Goal: Task Accomplishment & Management: Manage account settings

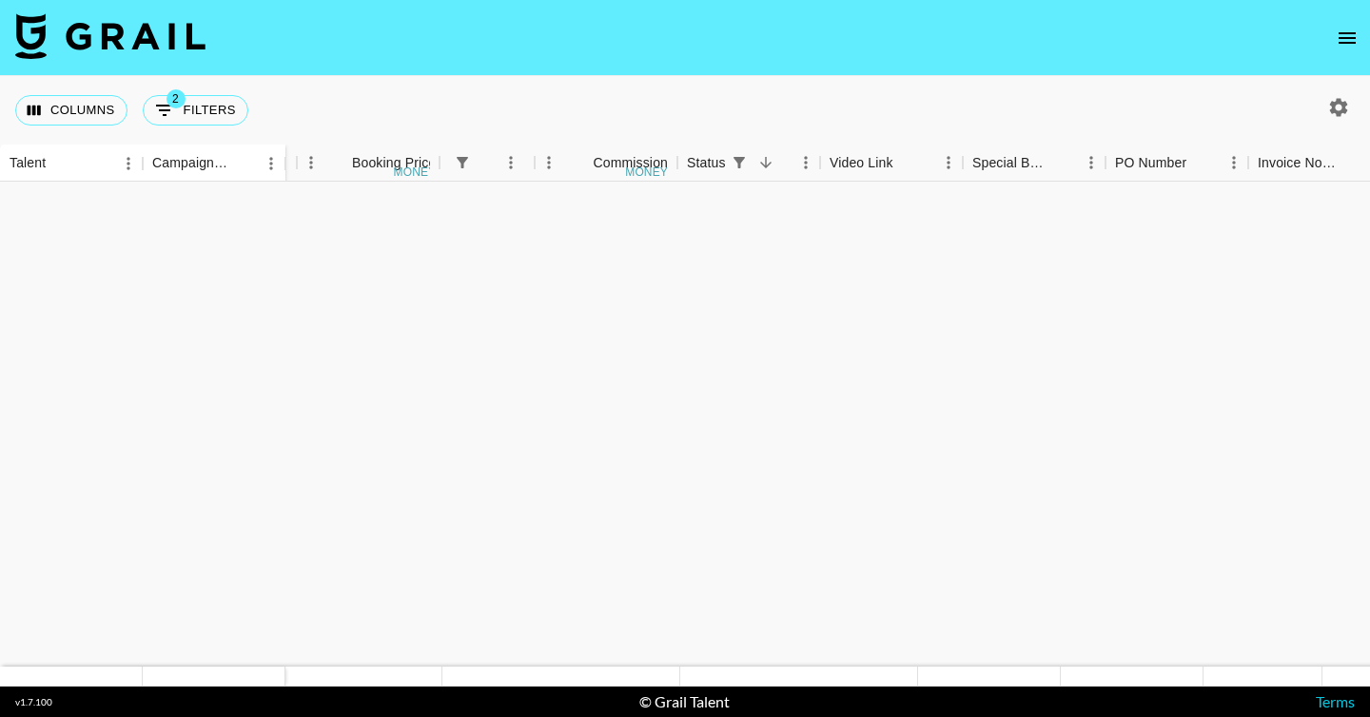
scroll to position [1708, 1121]
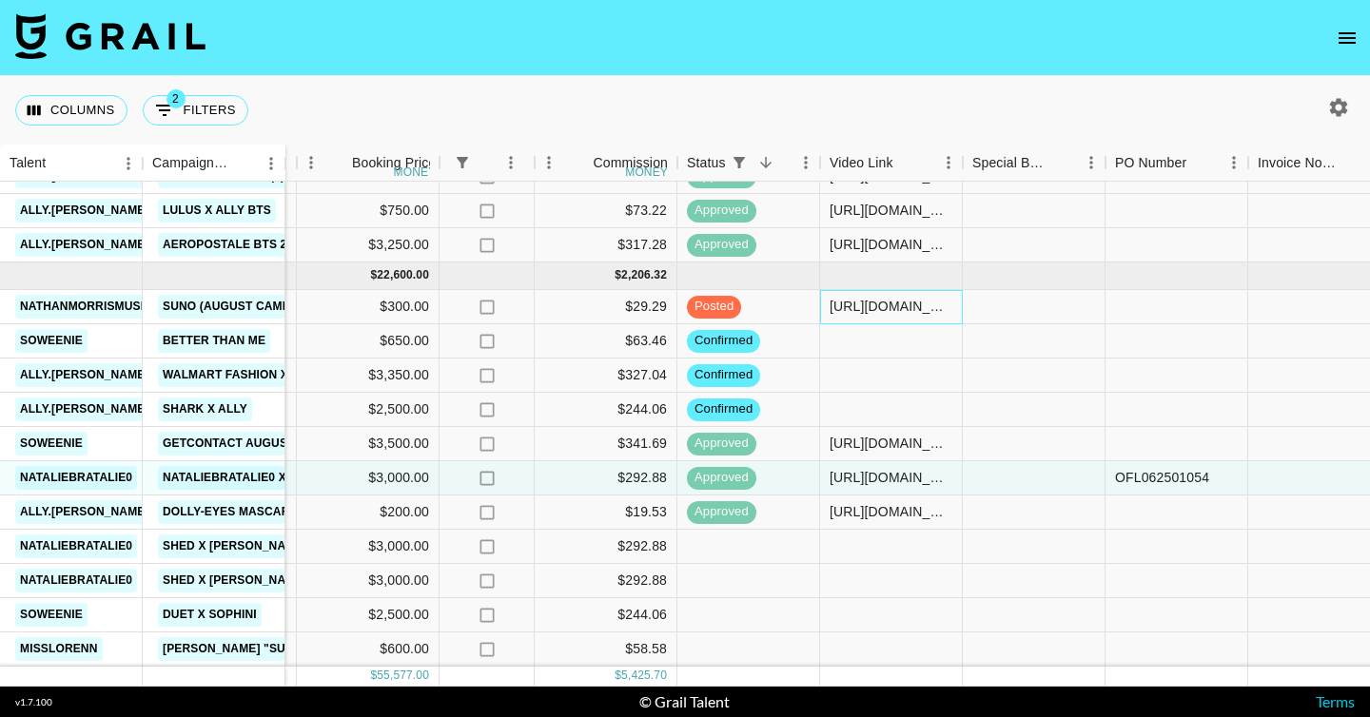
click at [872, 308] on div "https://www.tiktok.com/@nathanmorrismusic/video/7541190419183439159?is_from_web…" at bounding box center [891, 306] width 123 height 19
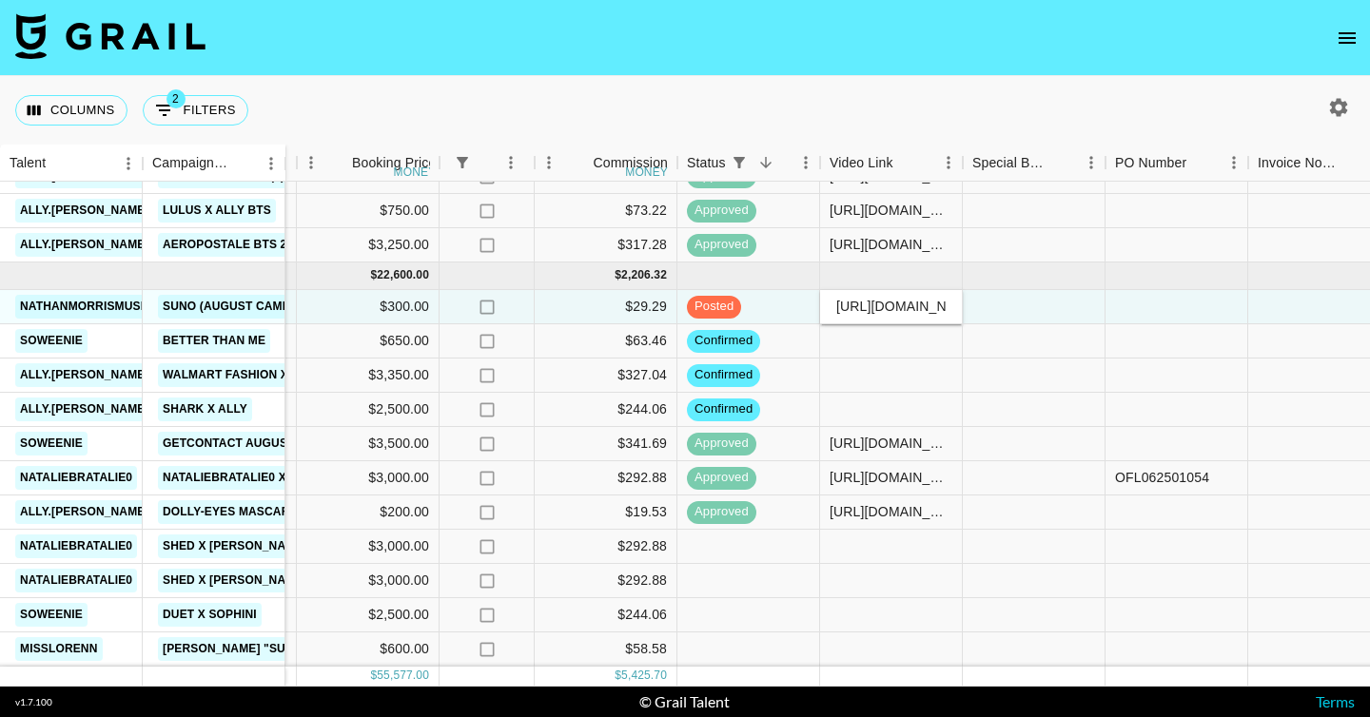
scroll to position [0, 787]
click at [872, 308] on input "https://www.tiktok.com/@nathanmorrismusic/video/7541190419183439159?is_from_web…" at bounding box center [891, 306] width 140 height 15
click at [1006, 308] on div at bounding box center [1034, 307] width 143 height 34
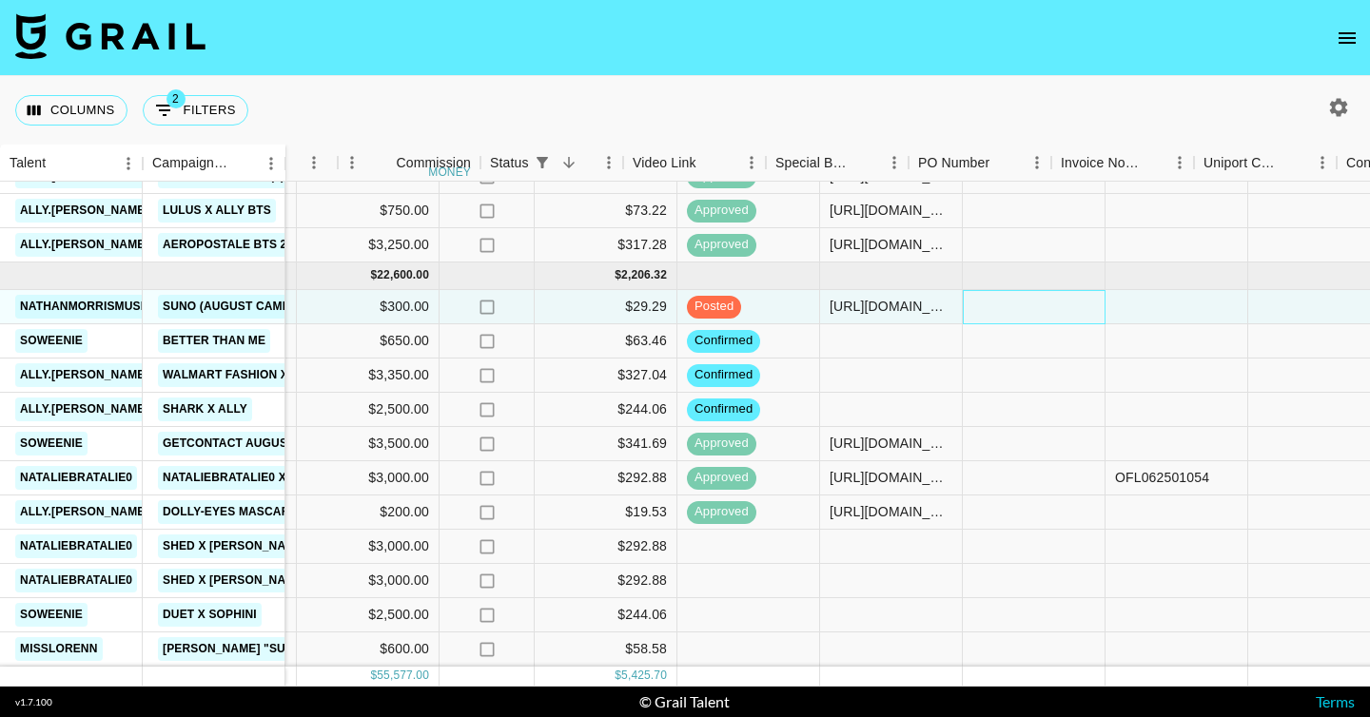
scroll to position [1708, 1931]
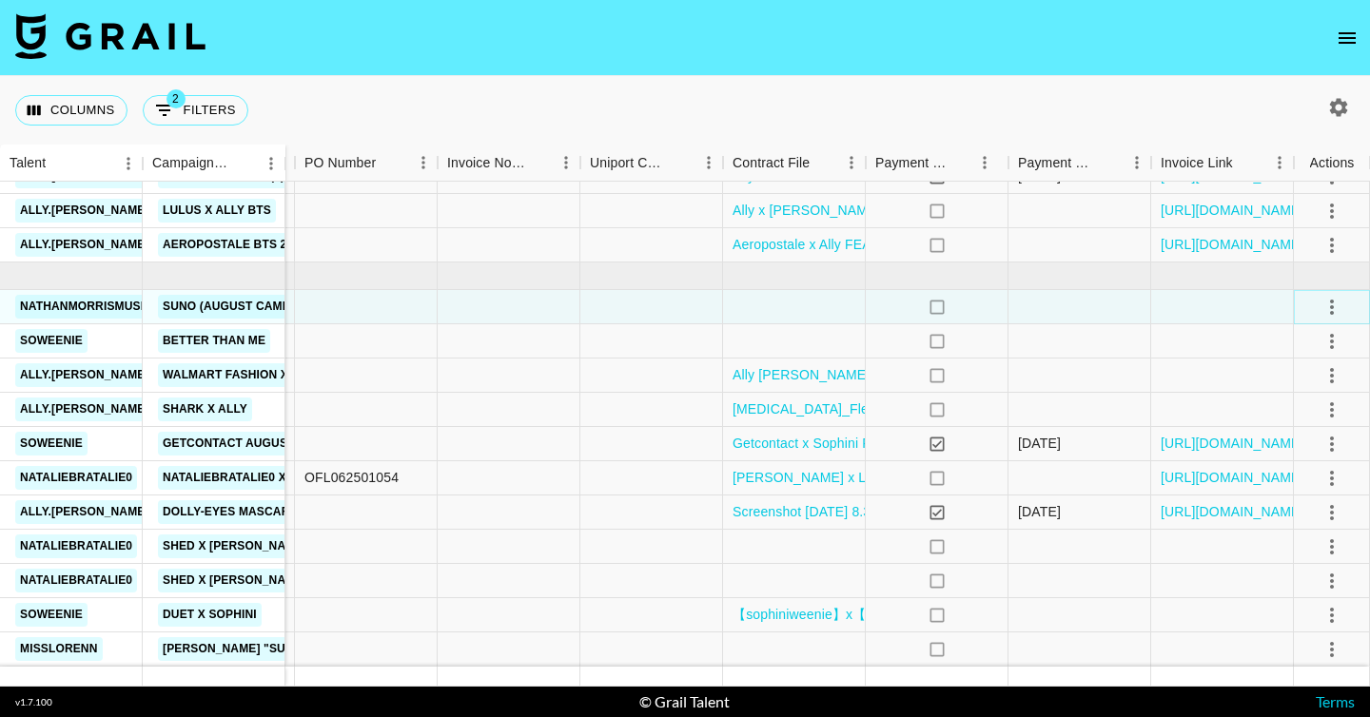
click at [1335, 303] on icon "select merge strategy" at bounding box center [1331, 307] width 23 height 23
click at [1298, 496] on li "Approve" at bounding box center [1308, 485] width 124 height 34
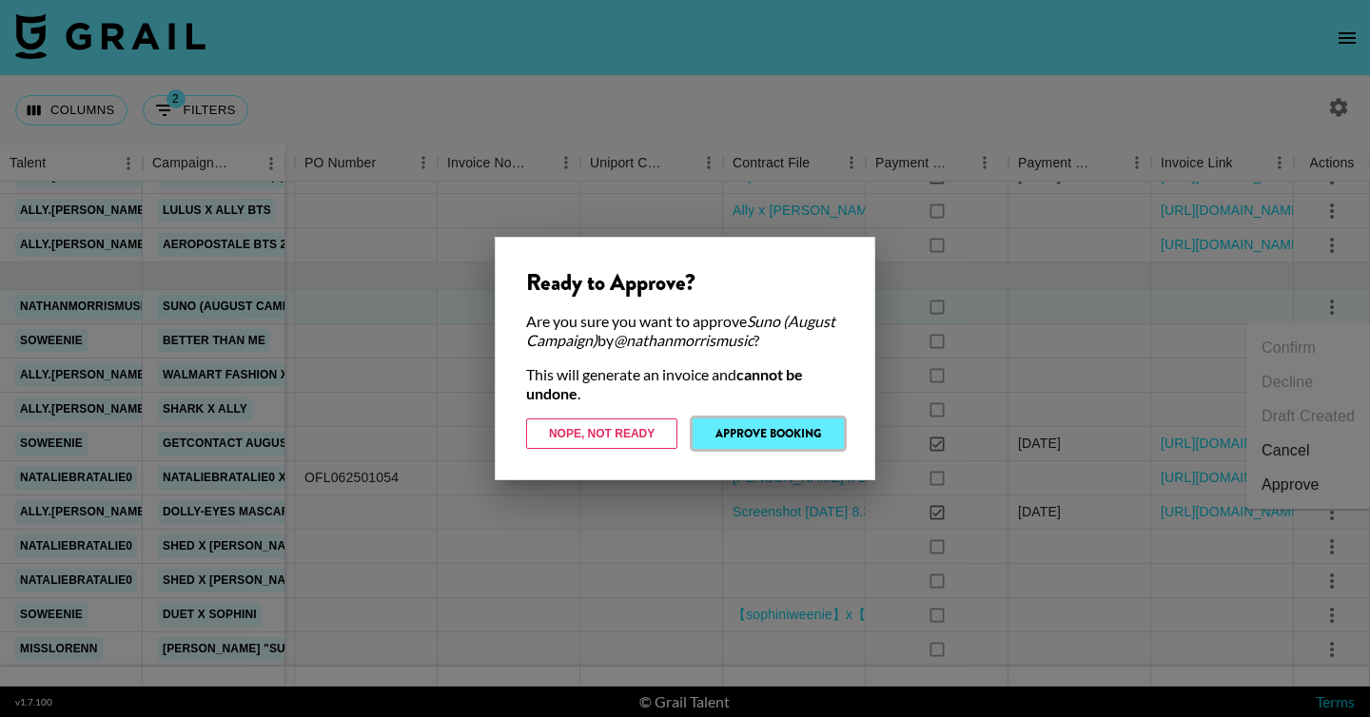
click at [809, 429] on button "Approve Booking" at bounding box center [768, 434] width 151 height 30
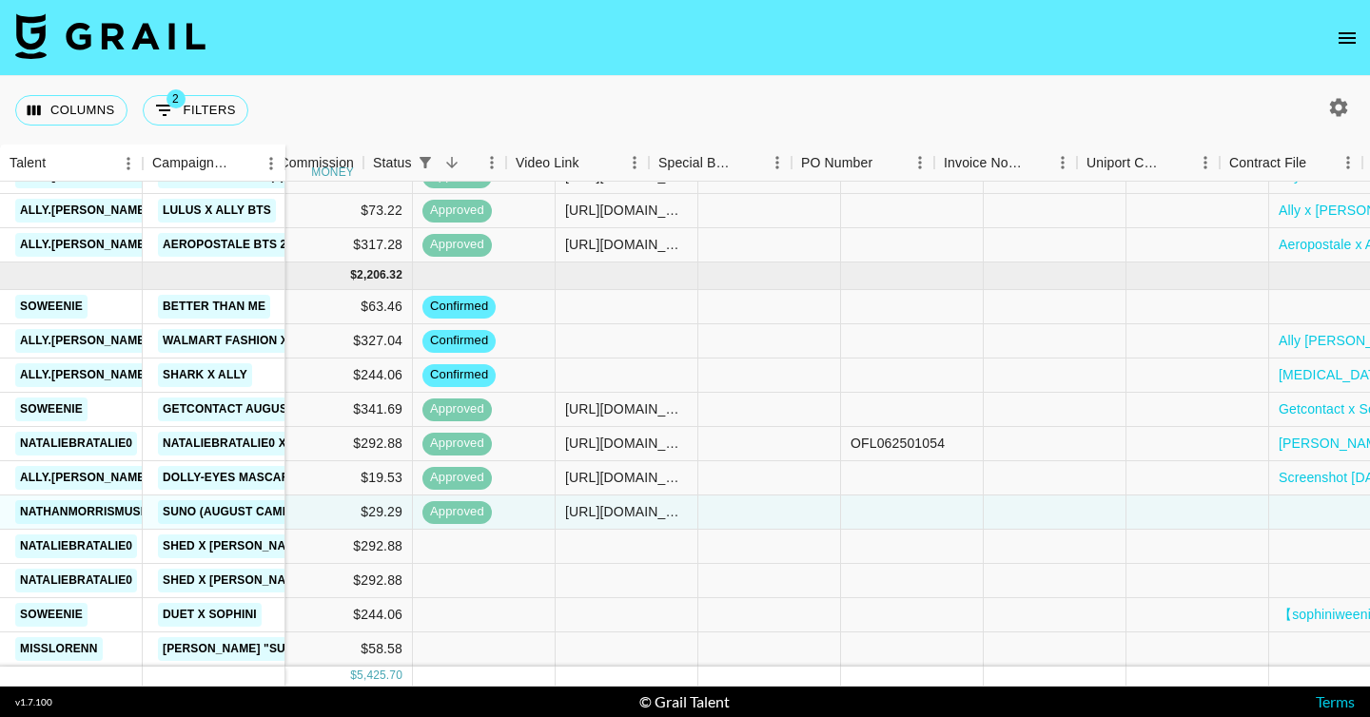
scroll to position [1708, 1683]
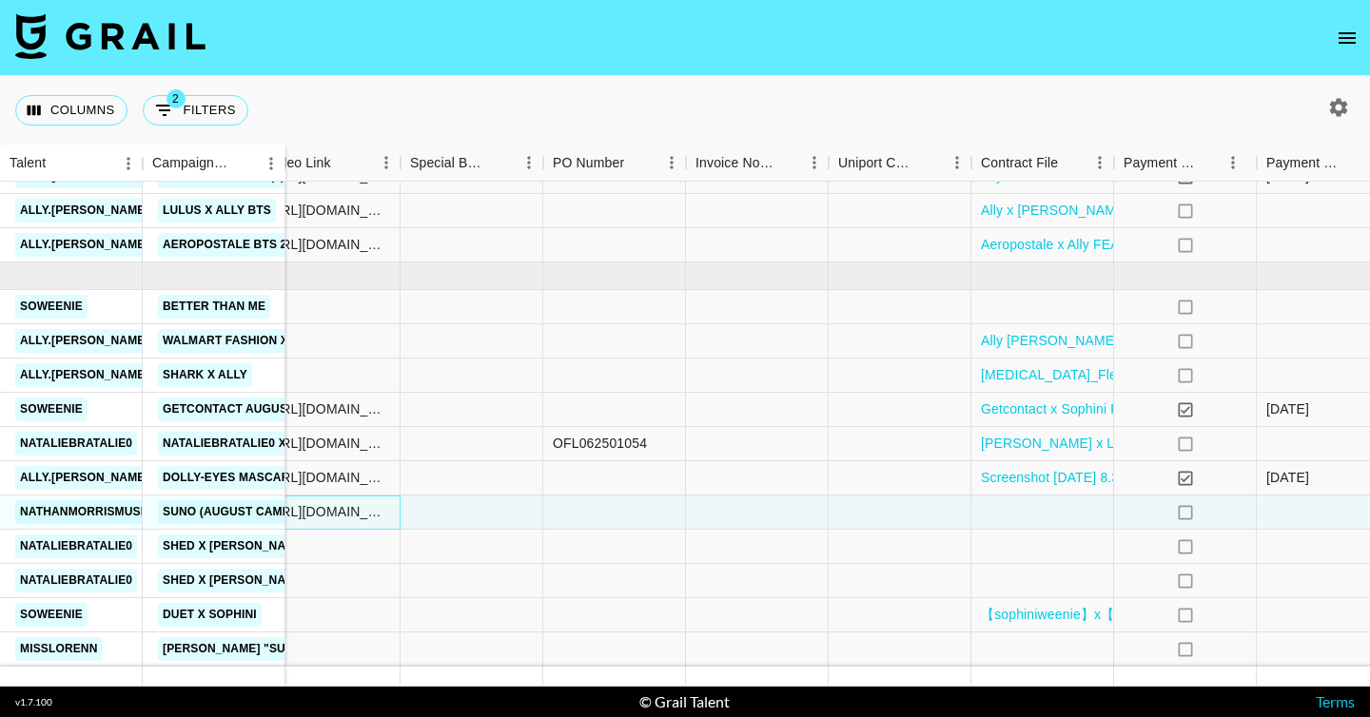
click at [362, 512] on div "https://www.tiktok.com/@nathanmorrismusic/video/7541190419183439159?is_from_web…" at bounding box center [328, 511] width 123 height 19
click at [390, 458] on div "https://www.tiktok.com/@nataliebratalie0/video/7536279010318372127?is_from_weba…" at bounding box center [329, 444] width 143 height 34
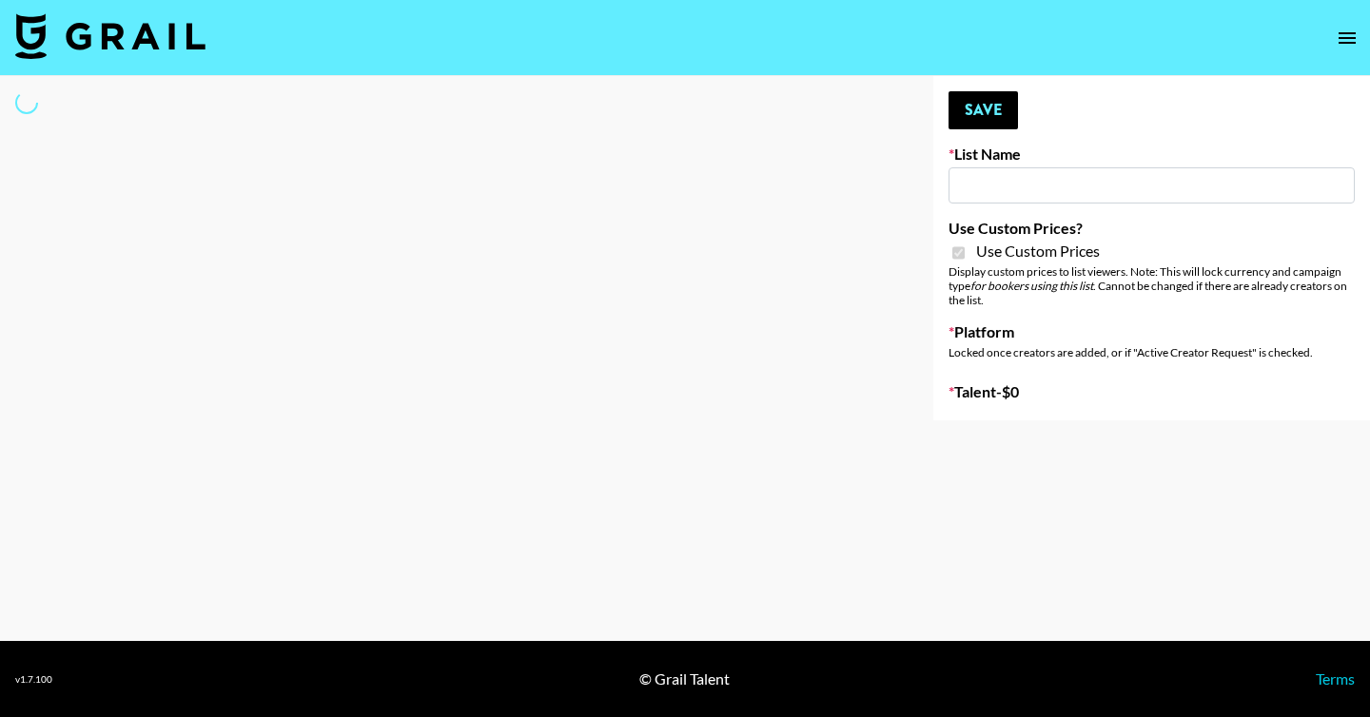
type input "Yap Freely x more MICRO CREATORS"
checkbox input "true"
select select "Brand"
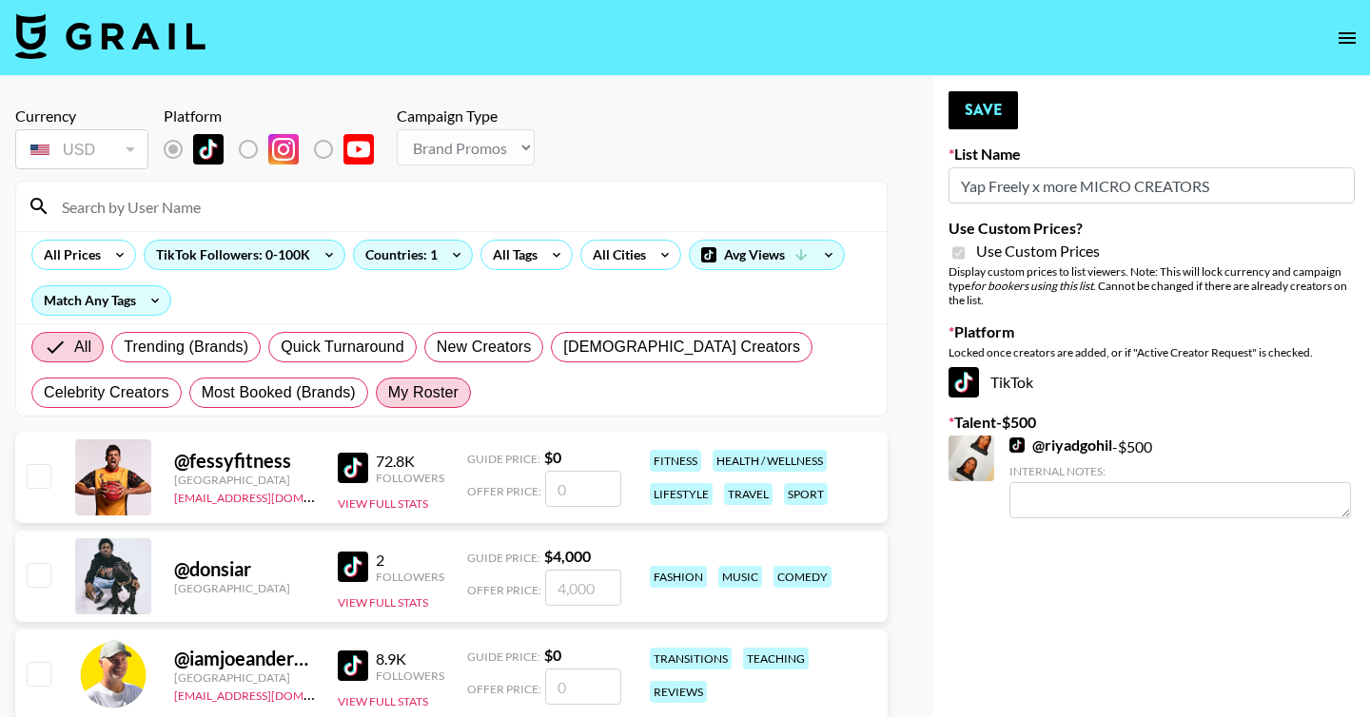
click at [409, 404] on label "My Roster" at bounding box center [423, 393] width 95 height 30
click at [388, 393] on input "My Roster" at bounding box center [388, 393] width 0 height 0
radio input "true"
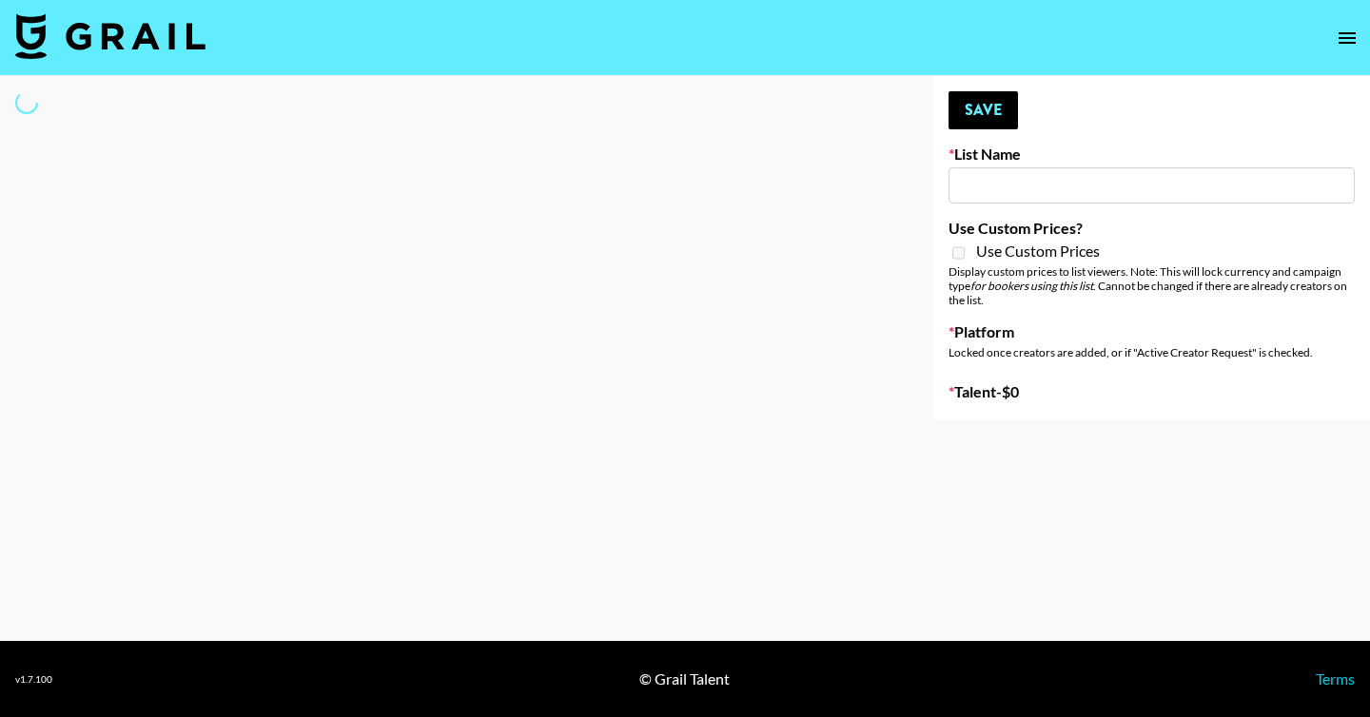
type input "Content Labs for Canva"
select select "Brand"
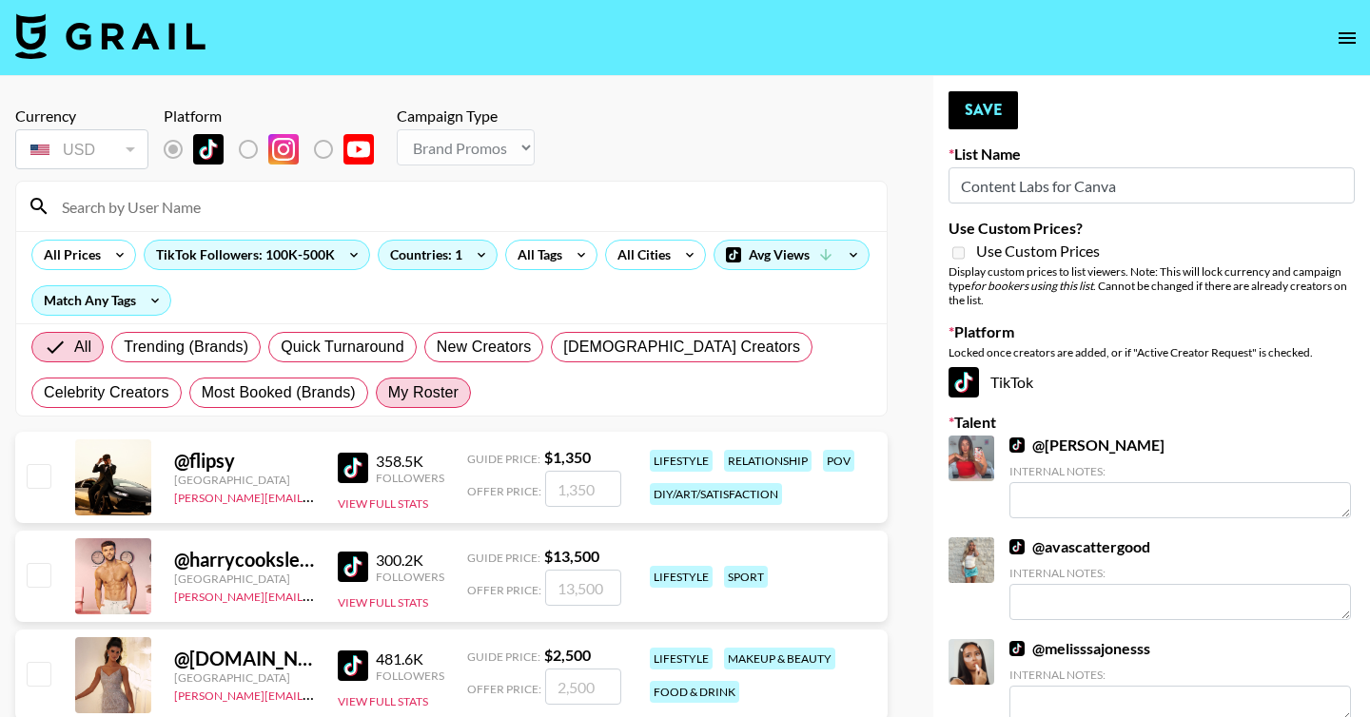
click at [432, 407] on label "My Roster" at bounding box center [423, 393] width 95 height 30
click at [388, 393] on input "My Roster" at bounding box center [388, 393] width 0 height 0
radio input "true"
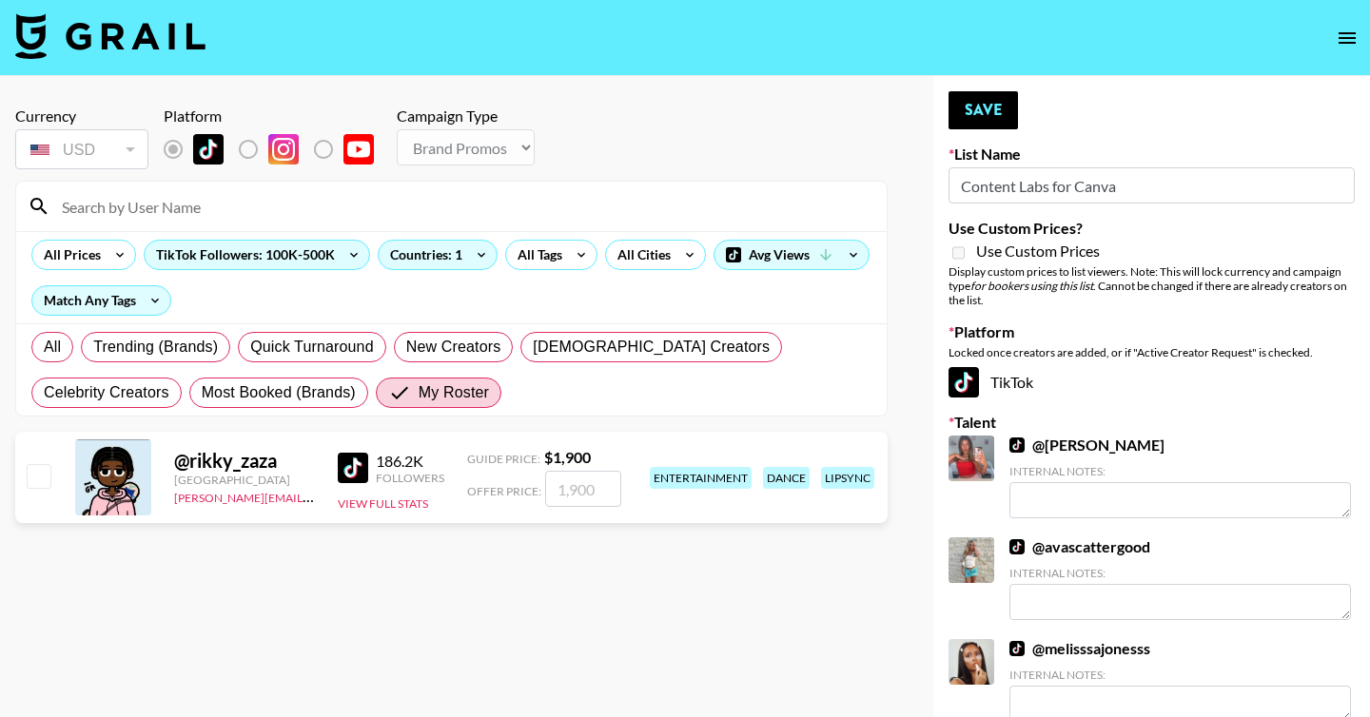
click at [32, 481] on input "checkbox" at bounding box center [38, 475] width 23 height 23
checkbox input "true"
type input "1900"
click at [952, 116] on button "Save" at bounding box center [982, 110] width 69 height 38
radio input "true"
